Goal: Browse casually: Explore the website without a specific task or goal

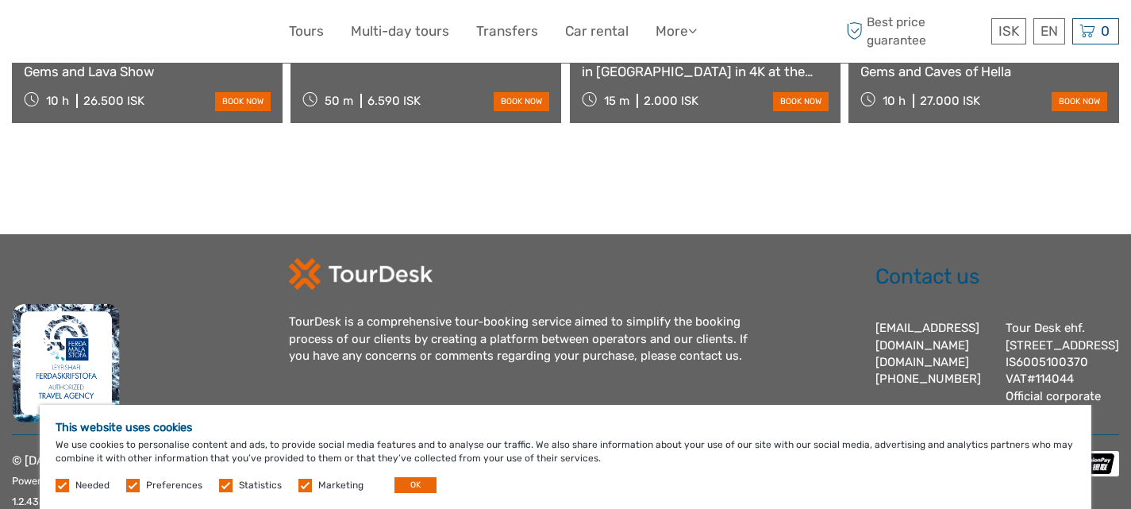
scroll to position [1781, 0]
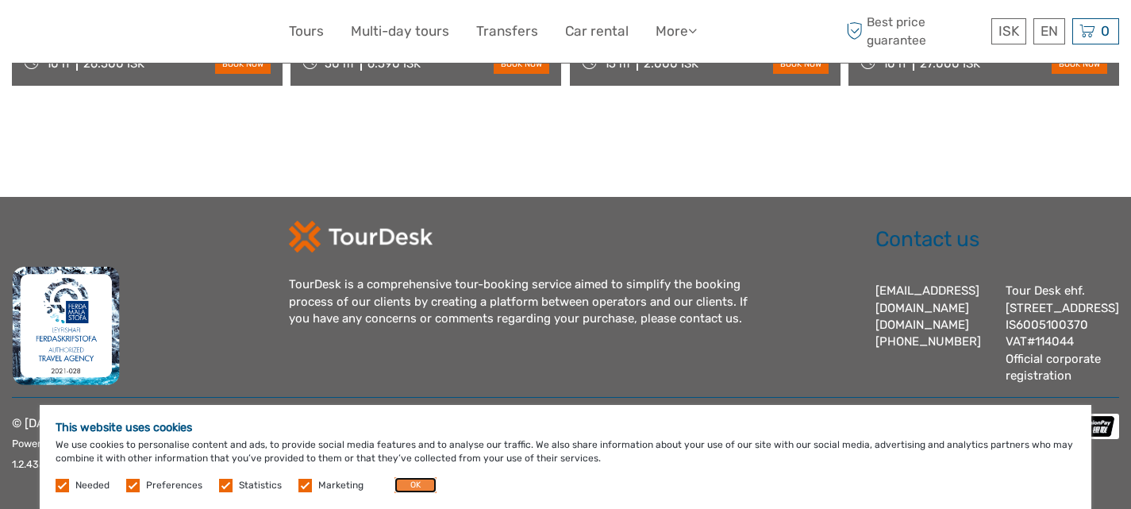
click at [425, 478] on button "OK" at bounding box center [416, 485] width 42 height 16
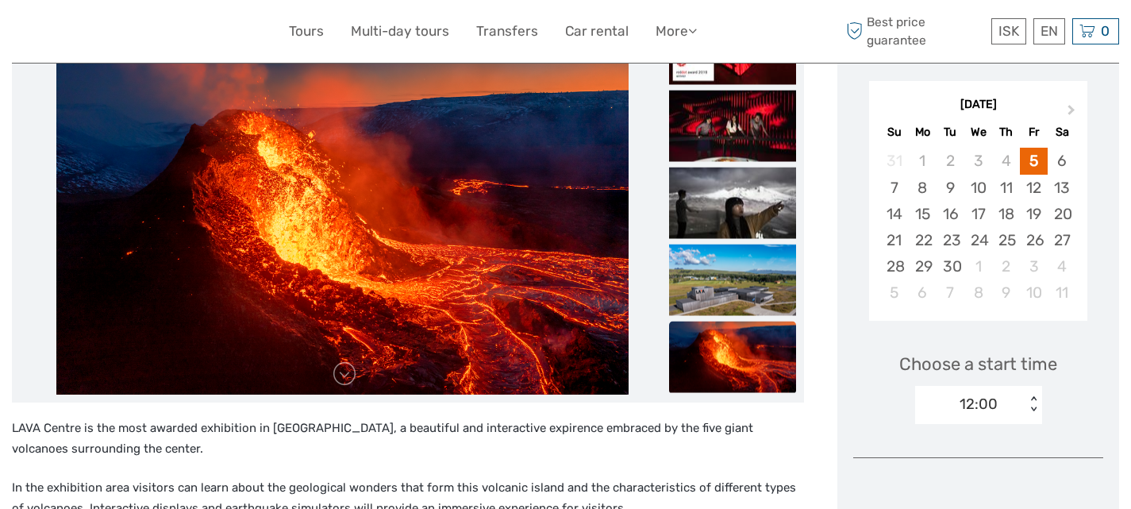
scroll to position [260, 0]
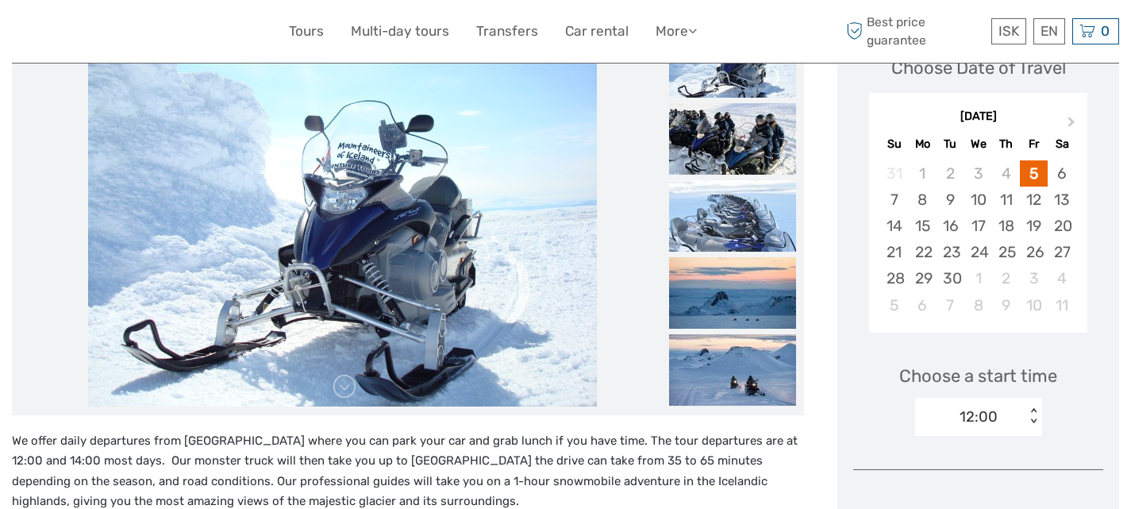
scroll to position [241, 0]
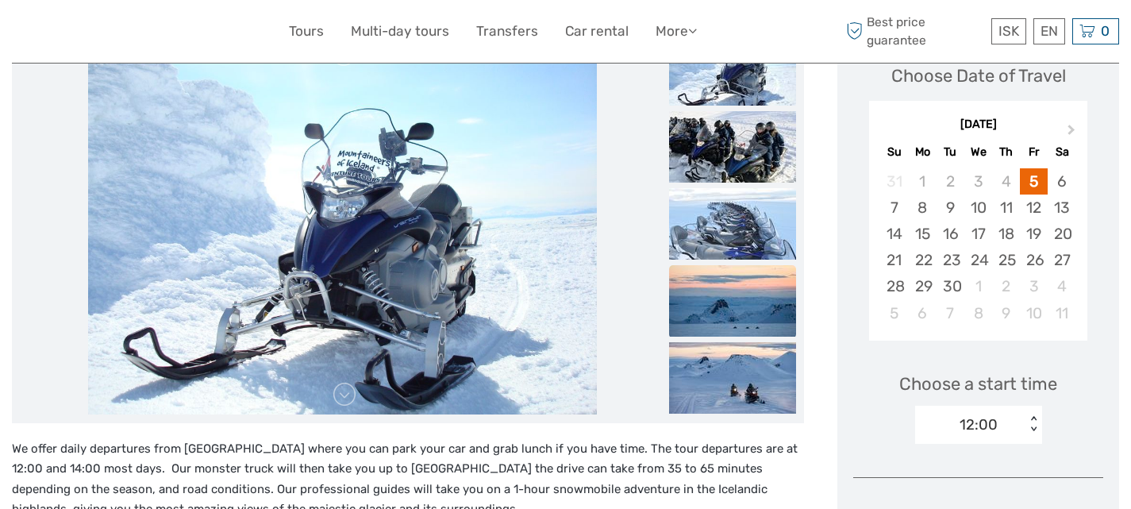
click at [755, 296] on img at bounding box center [732, 300] width 127 height 71
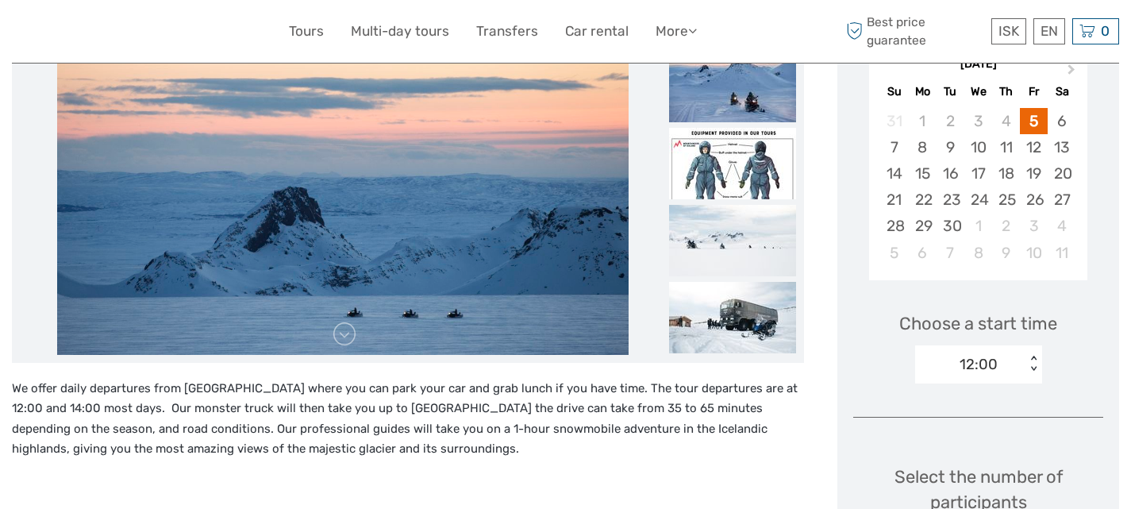
scroll to position [305, 0]
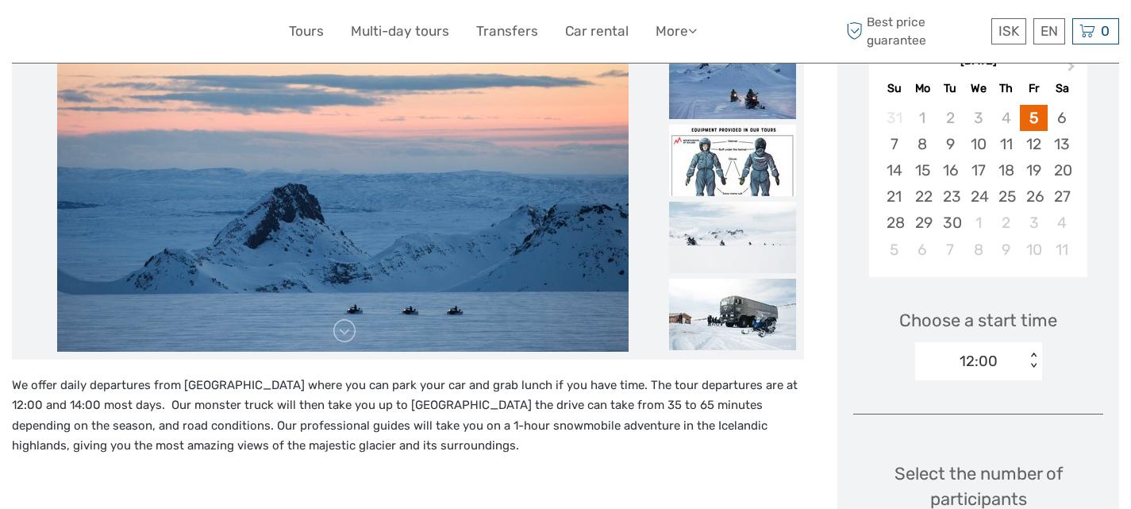
click at [755, 296] on img at bounding box center [732, 314] width 127 height 71
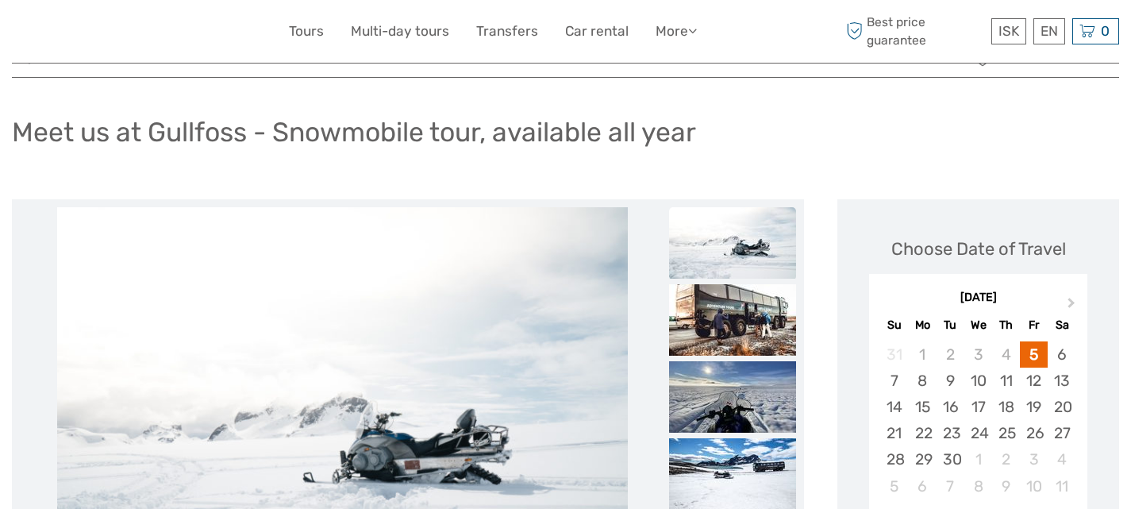
scroll to position [64, 0]
